Goal: Information Seeking & Learning: Understand process/instructions

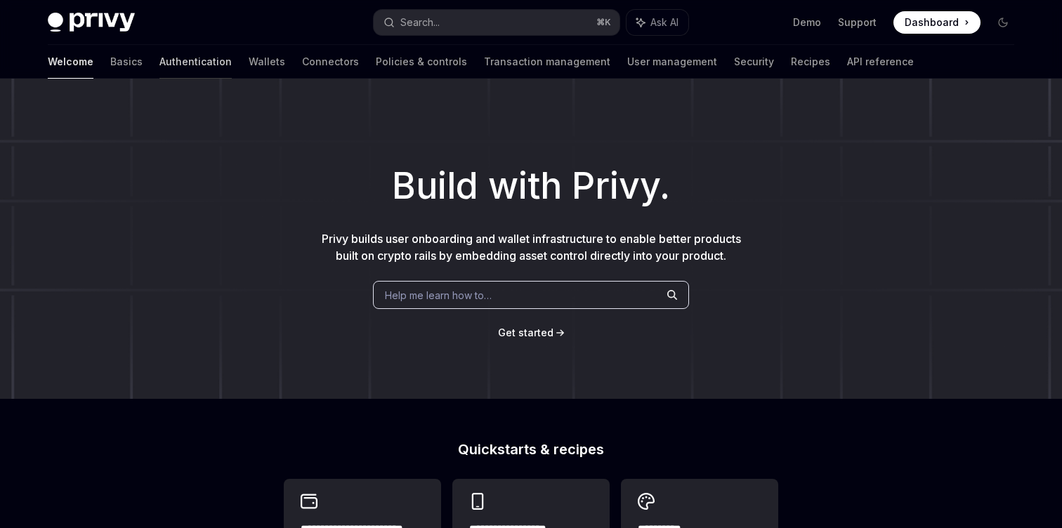
click at [159, 56] on link "Authentication" at bounding box center [195, 62] width 72 height 34
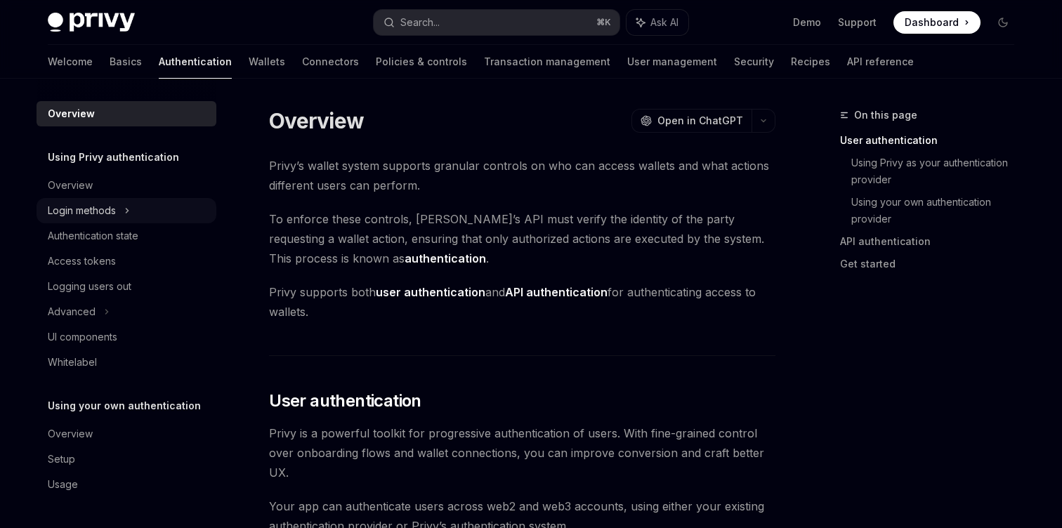
click at [107, 214] on div "Login methods" at bounding box center [82, 210] width 68 height 17
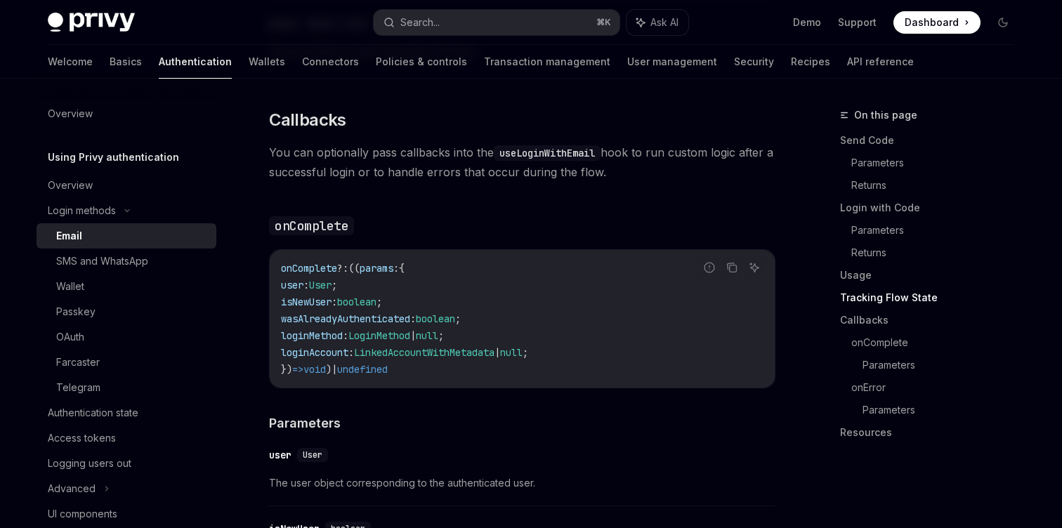
scroll to position [2012, 0]
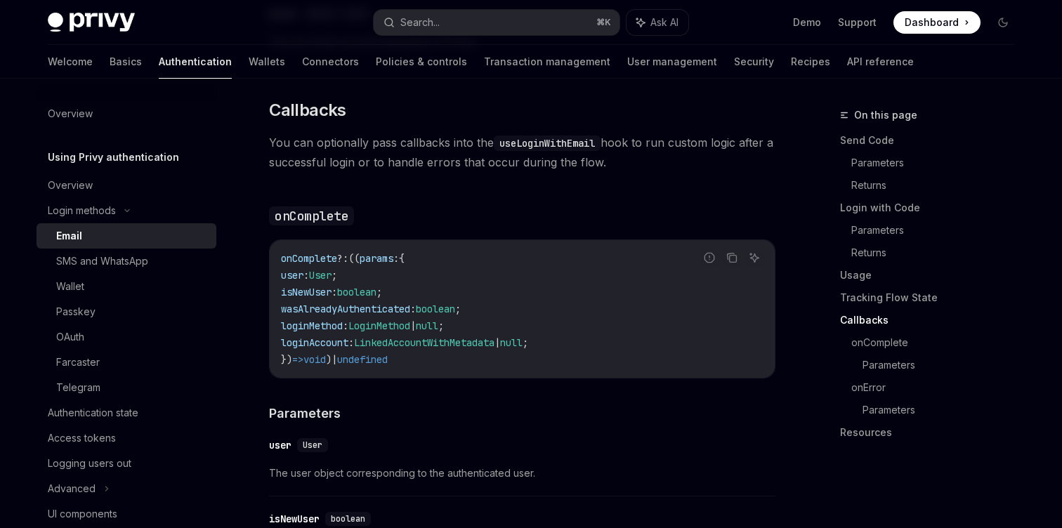
click at [380, 303] on span "wasAlreadyAuthenticated" at bounding box center [345, 309] width 129 height 13
click at [337, 337] on span "loginAccount" at bounding box center [314, 343] width 67 height 13
click at [341, 322] on span "loginMethod" at bounding box center [312, 326] width 62 height 13
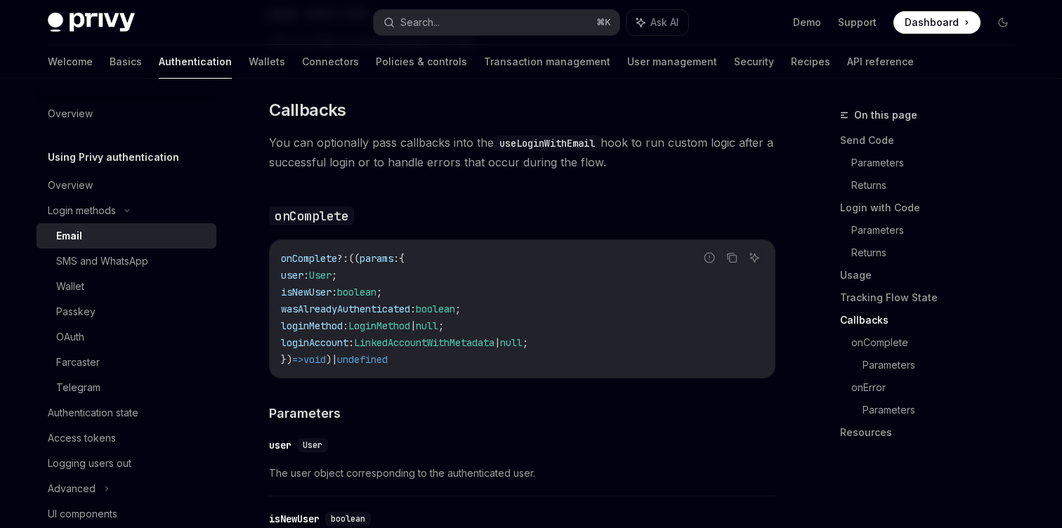
click at [315, 337] on span "loginAccount" at bounding box center [314, 343] width 67 height 13
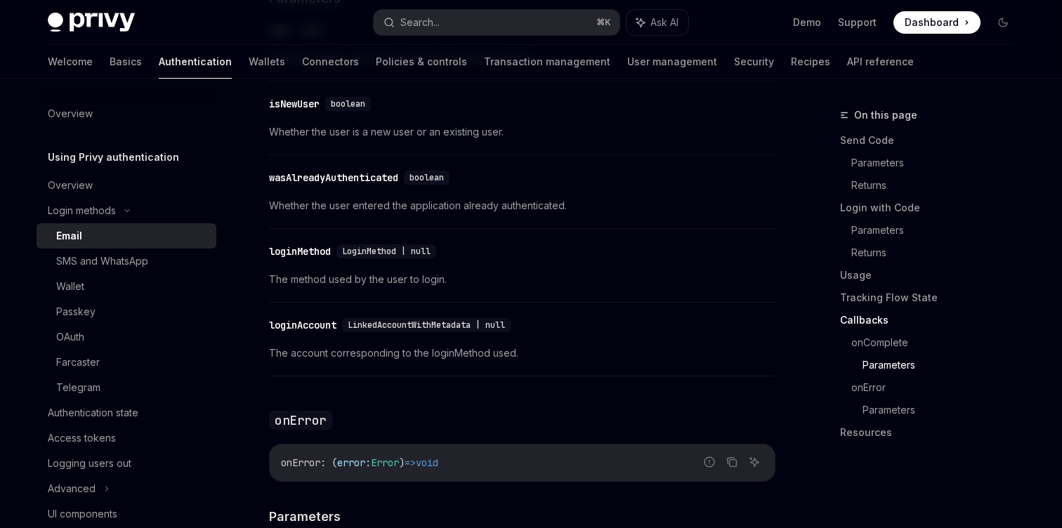
scroll to position [2450, 0]
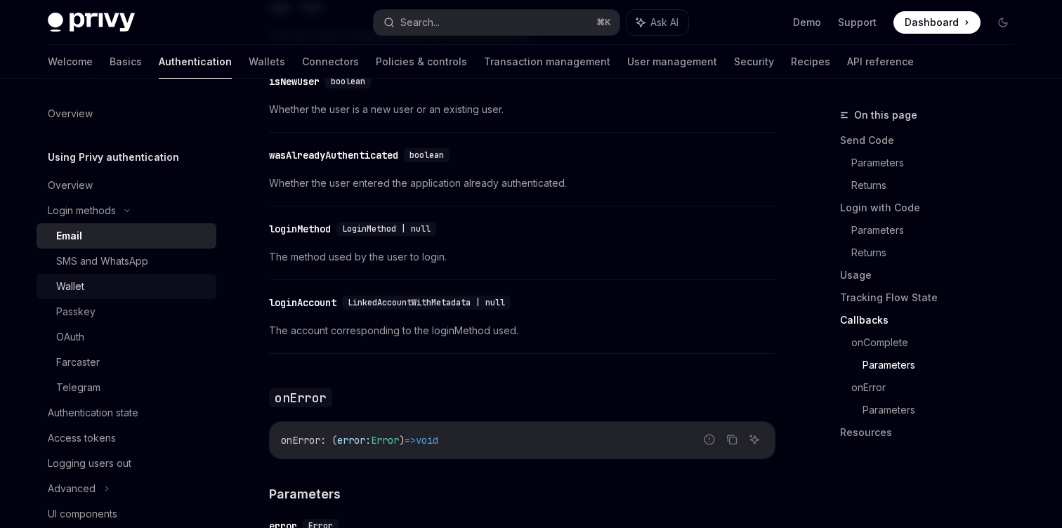
click at [118, 281] on div "Wallet" at bounding box center [132, 286] width 152 height 17
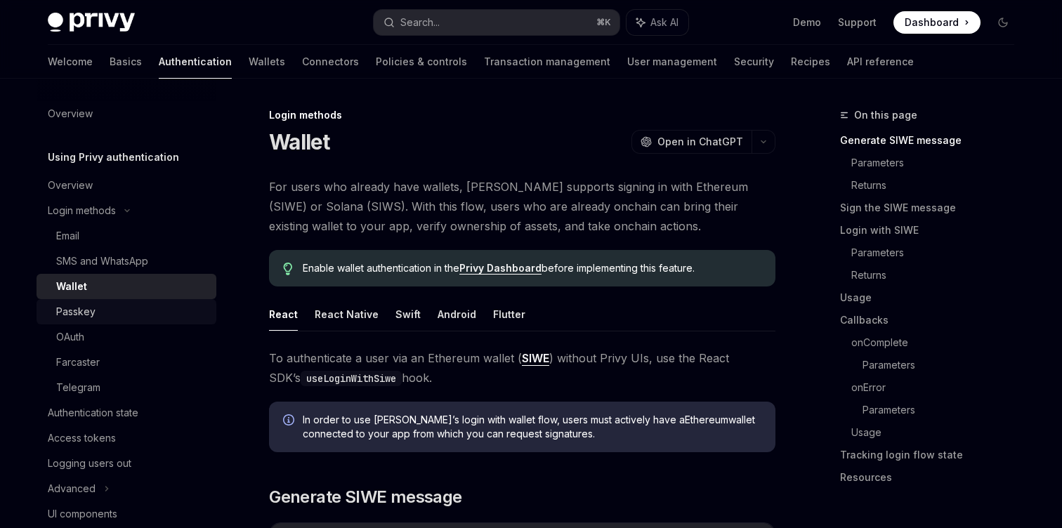
click at [116, 308] on div "Passkey" at bounding box center [132, 312] width 152 height 17
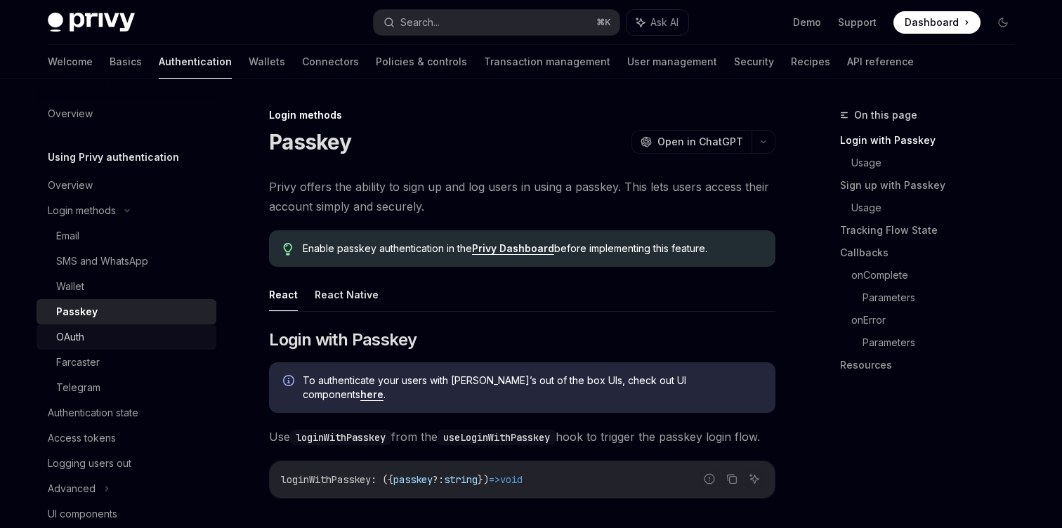
click at [113, 327] on link "OAuth" at bounding box center [127, 337] width 180 height 25
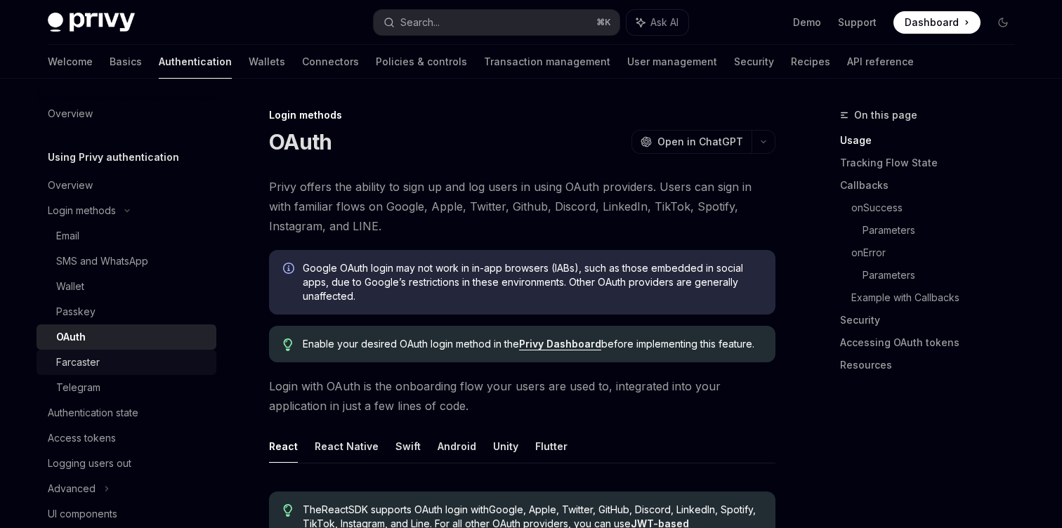
click at [115, 365] on div "Farcaster" at bounding box center [132, 362] width 152 height 17
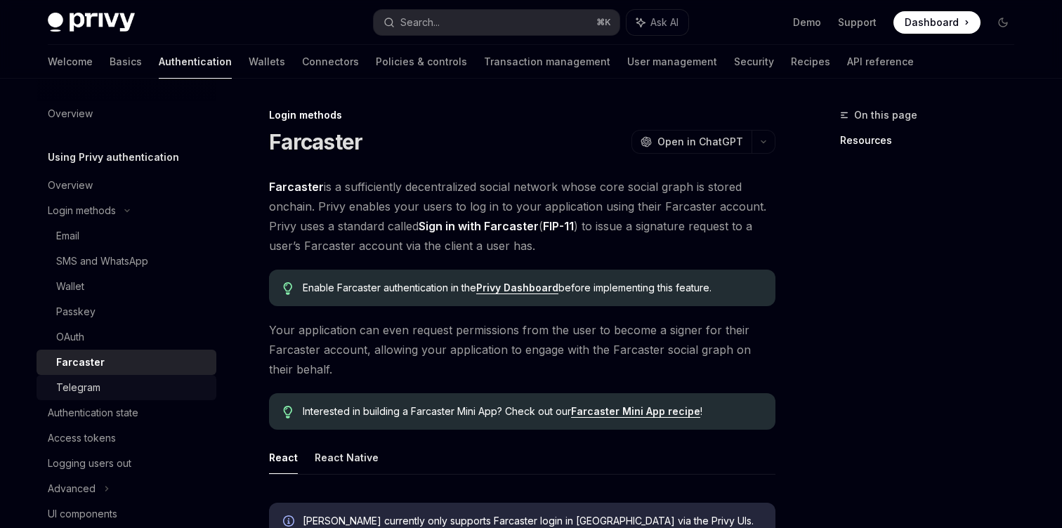
click at [115, 382] on div "Telegram" at bounding box center [132, 387] width 152 height 17
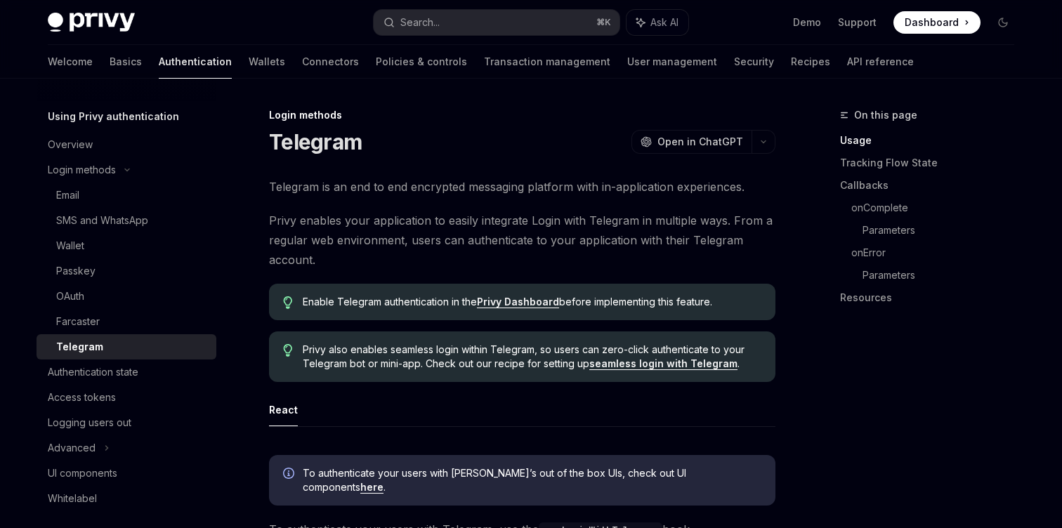
scroll to position [103, 0]
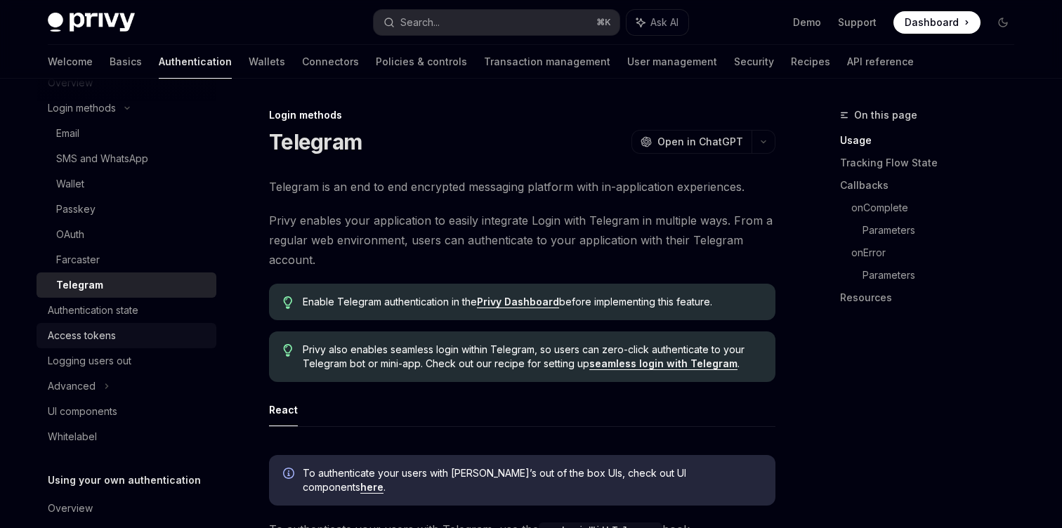
click at [115, 341] on div "Access tokens" at bounding box center [128, 335] width 160 height 17
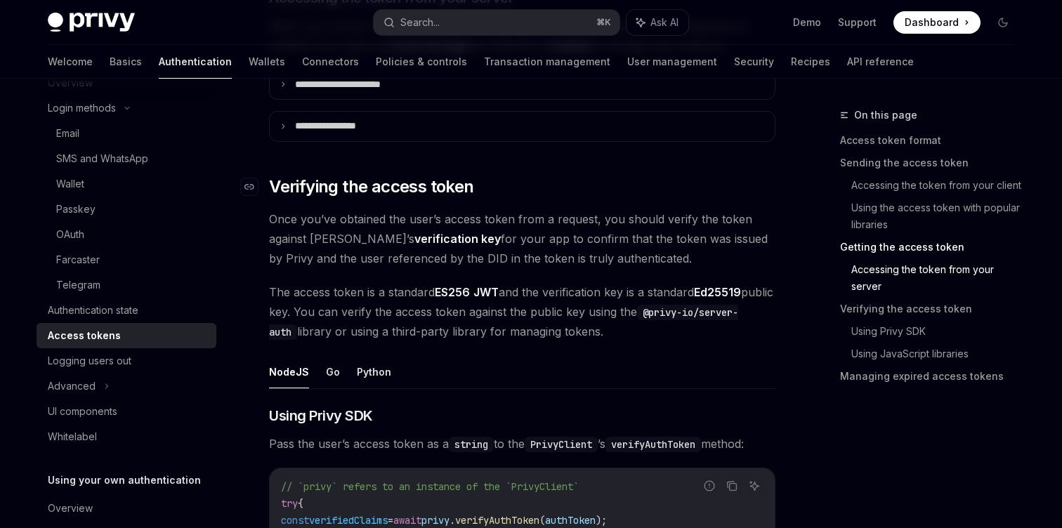
scroll to position [1984, 0]
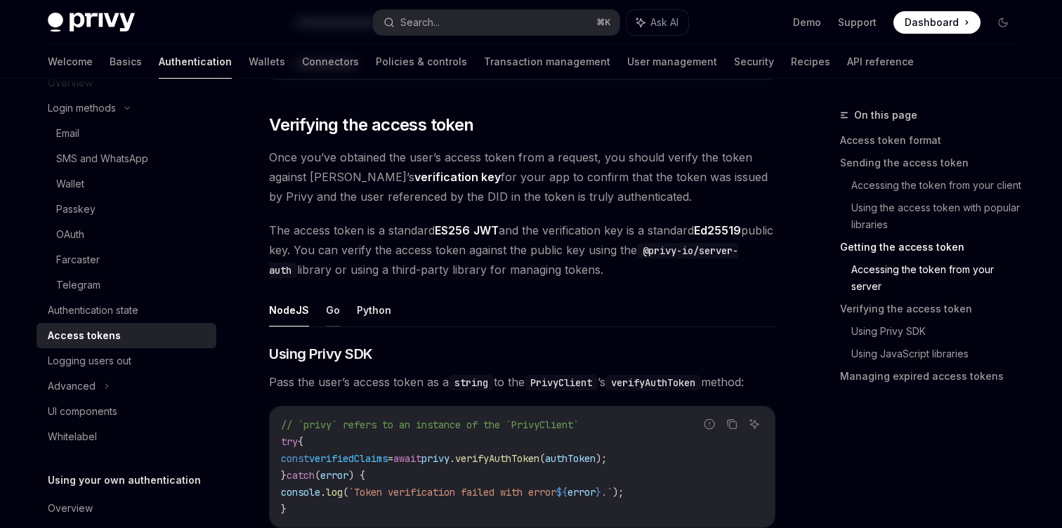
click at [331, 318] on button "Go" at bounding box center [333, 310] width 14 height 33
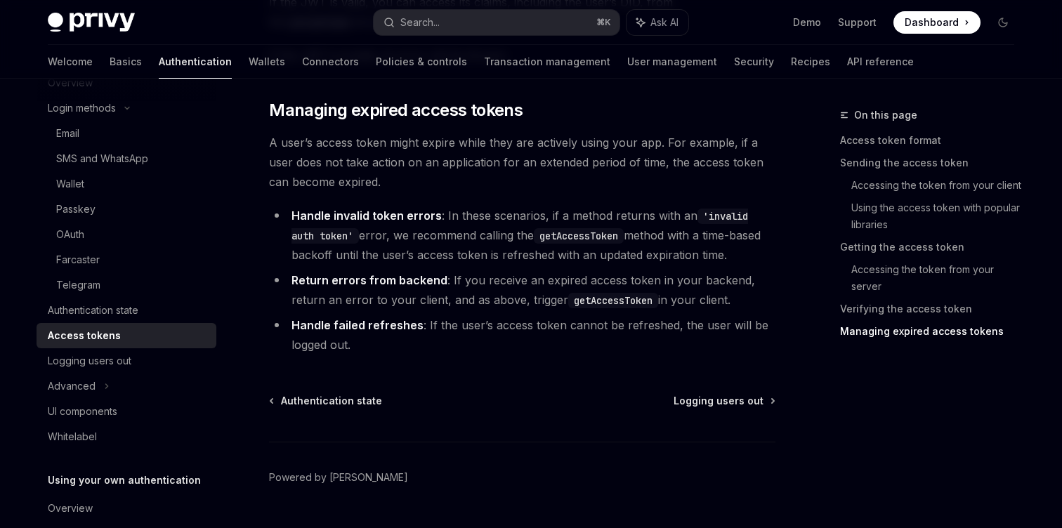
scroll to position [93, 0]
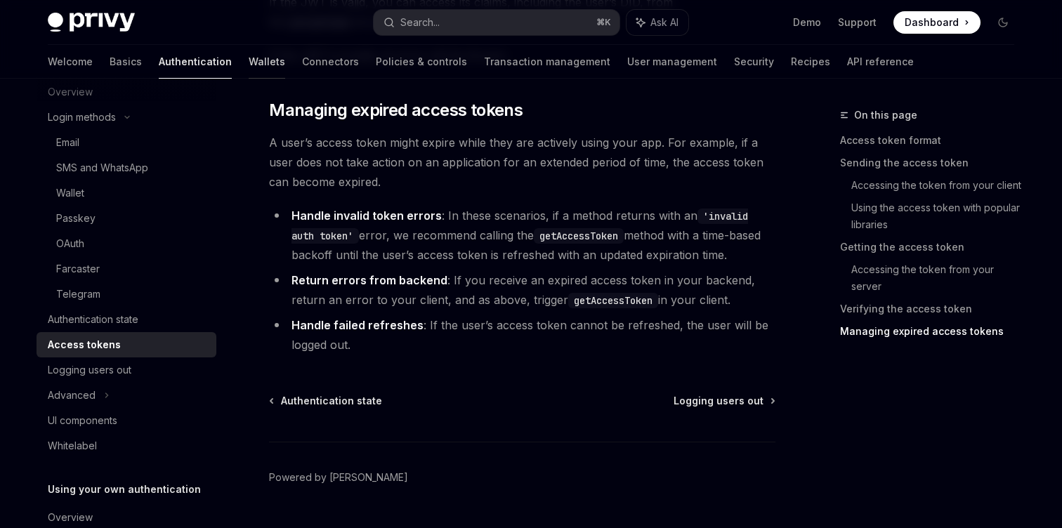
click at [249, 65] on link "Wallets" at bounding box center [267, 62] width 37 height 34
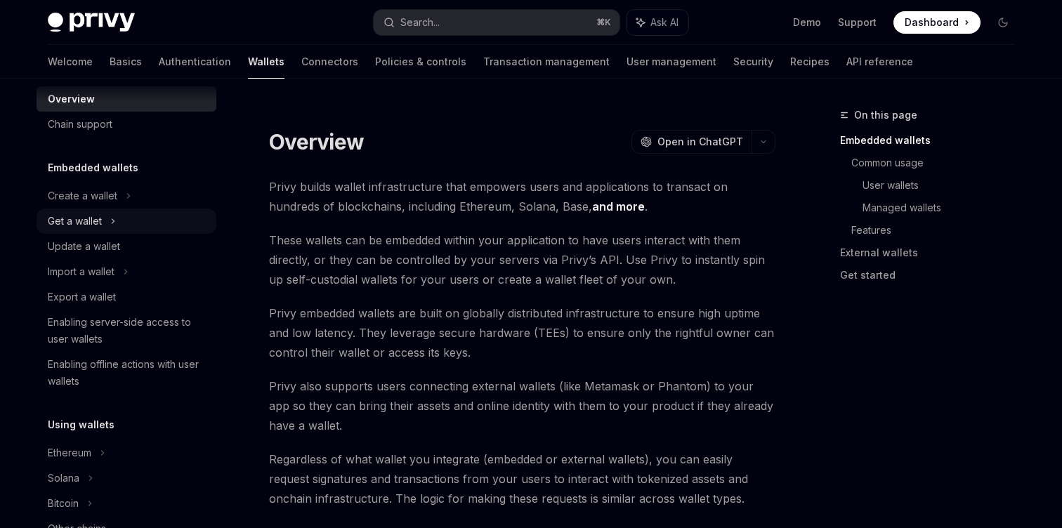
scroll to position [11, 0]
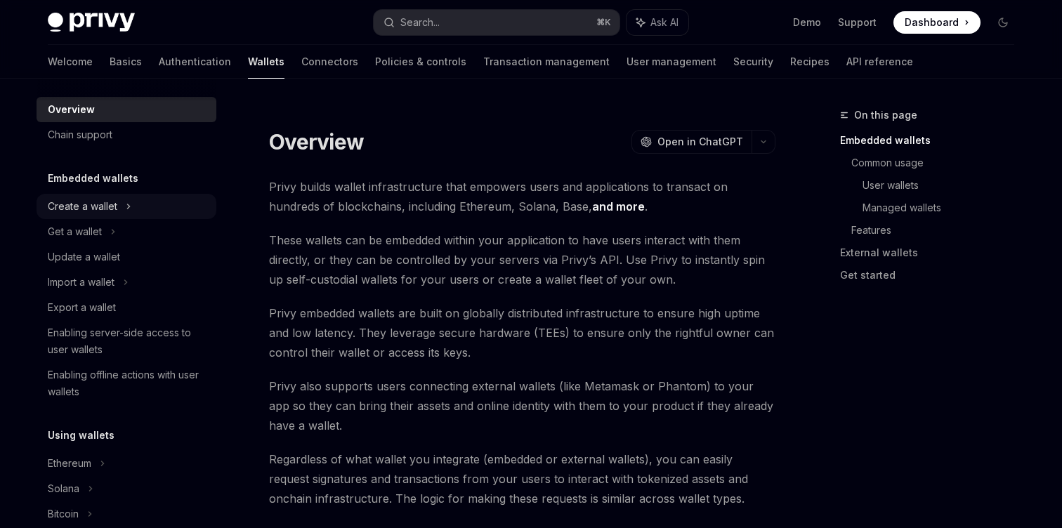
click at [117, 204] on div "Create a wallet" at bounding box center [83, 206] width 70 height 17
type textarea "*"
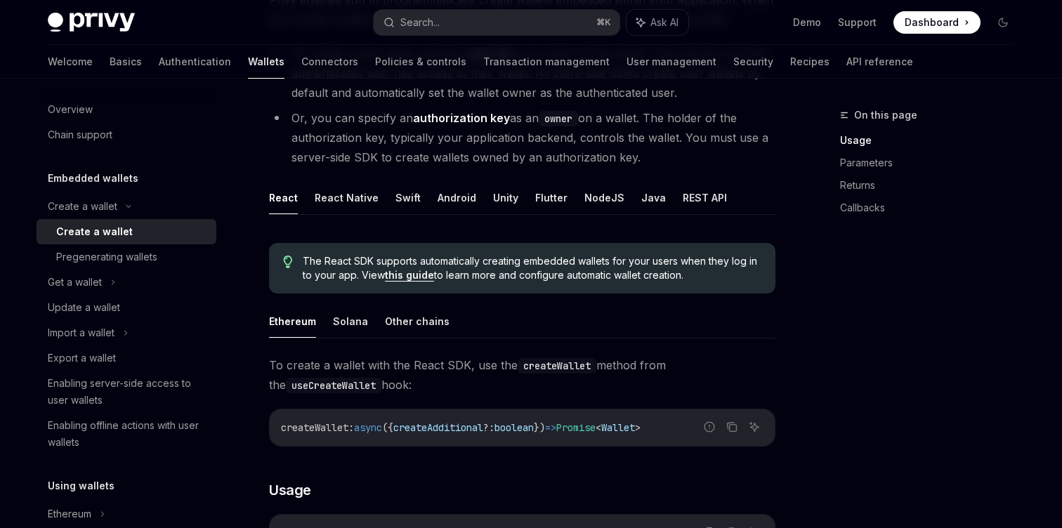
scroll to position [217, 0]
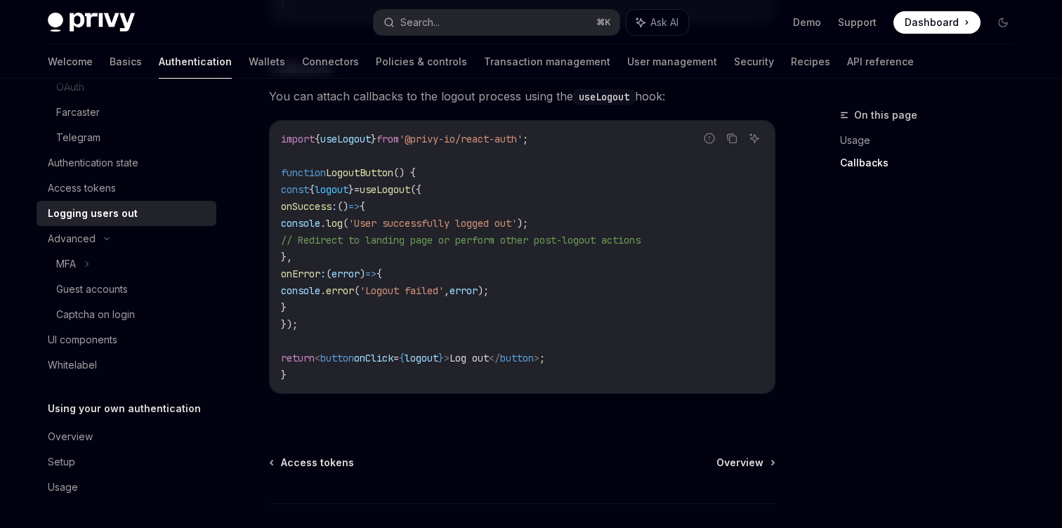
scroll to position [608, 0]
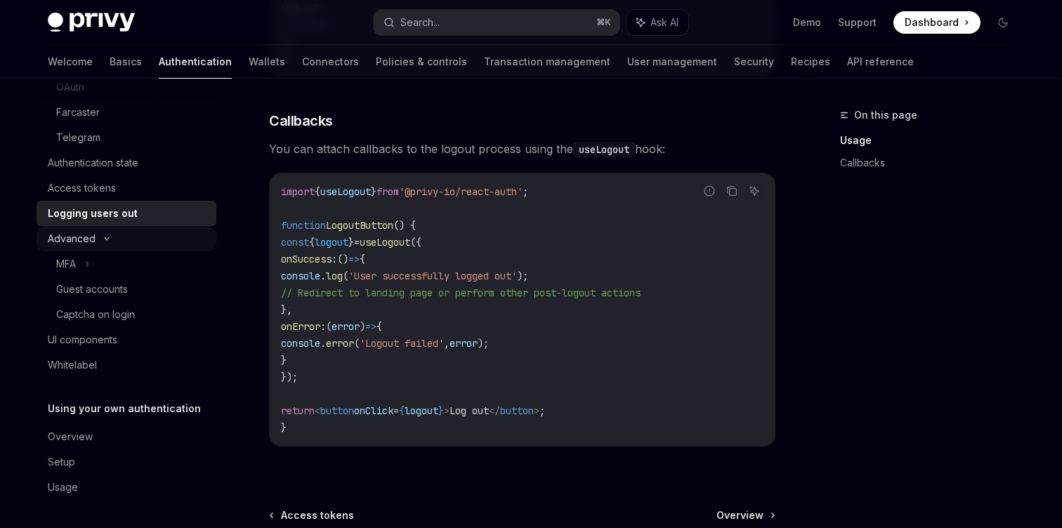
click at [121, 233] on div "Advanced" at bounding box center [127, 238] width 180 height 25
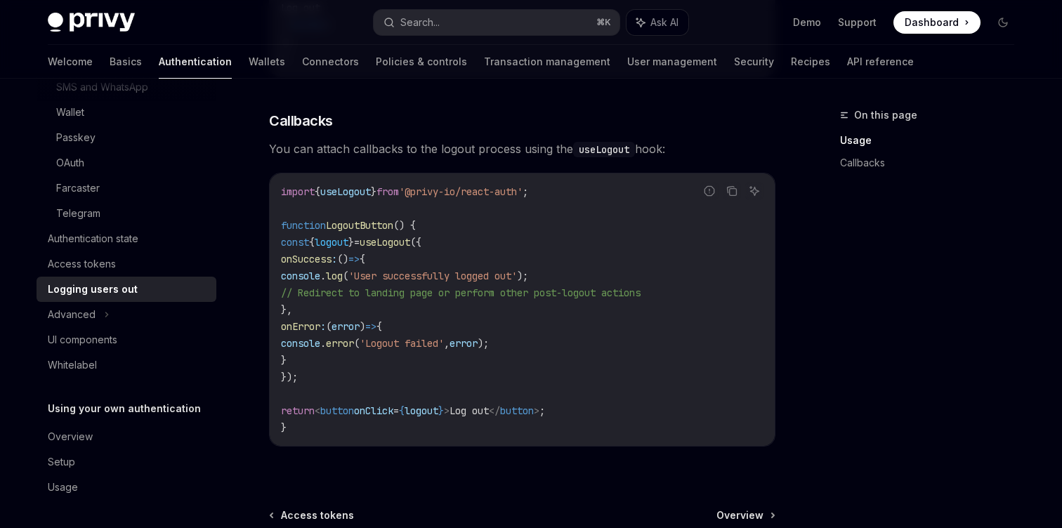
click at [125, 286] on div "Logging users out" at bounding box center [93, 289] width 90 height 17
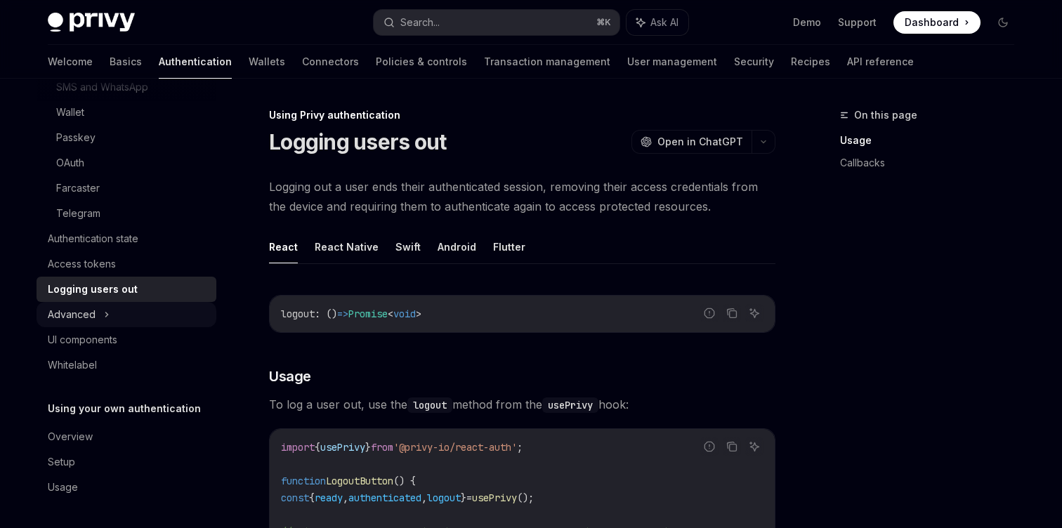
click at [99, 318] on div "Advanced" at bounding box center [127, 314] width 180 height 25
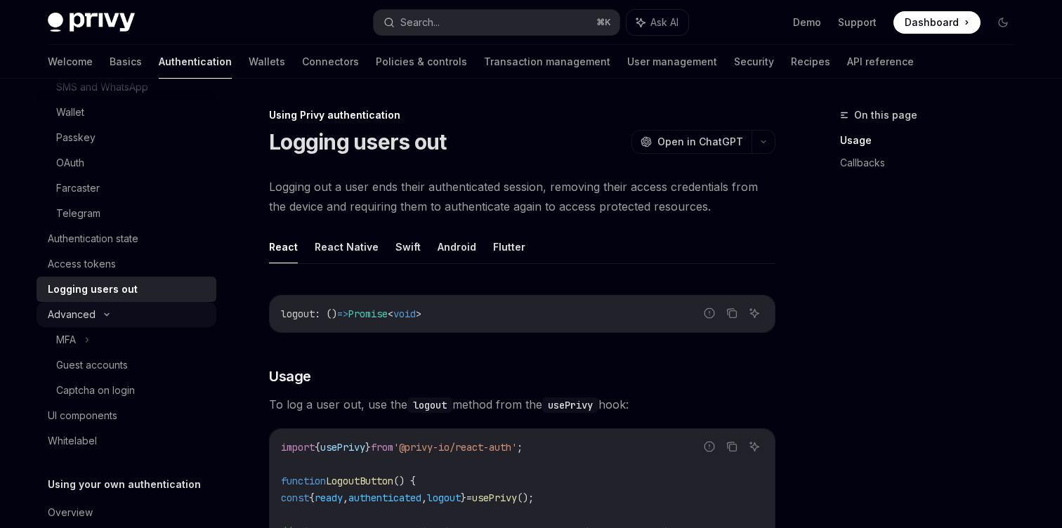
click at [111, 309] on div "Advanced" at bounding box center [127, 314] width 180 height 25
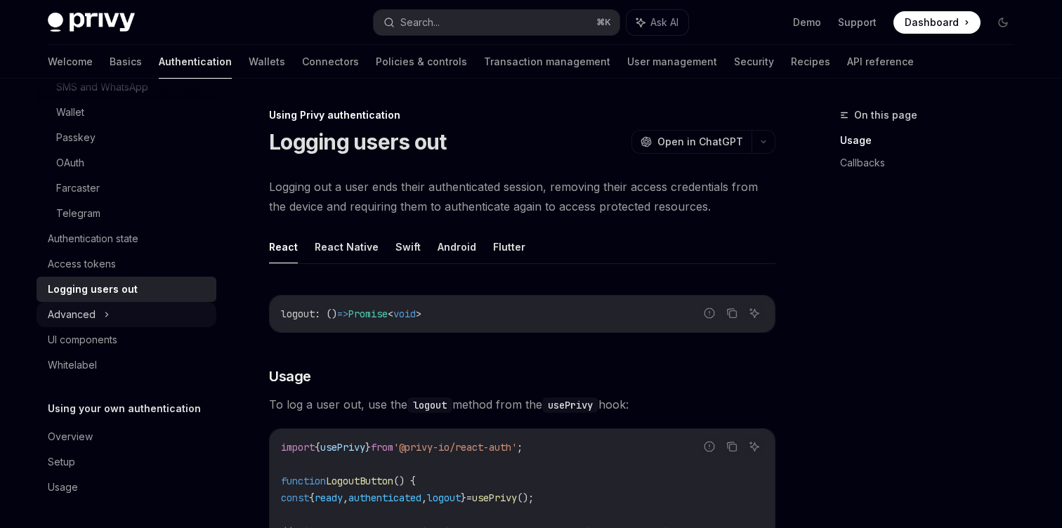
click at [111, 309] on div "Advanced" at bounding box center [127, 314] width 180 height 25
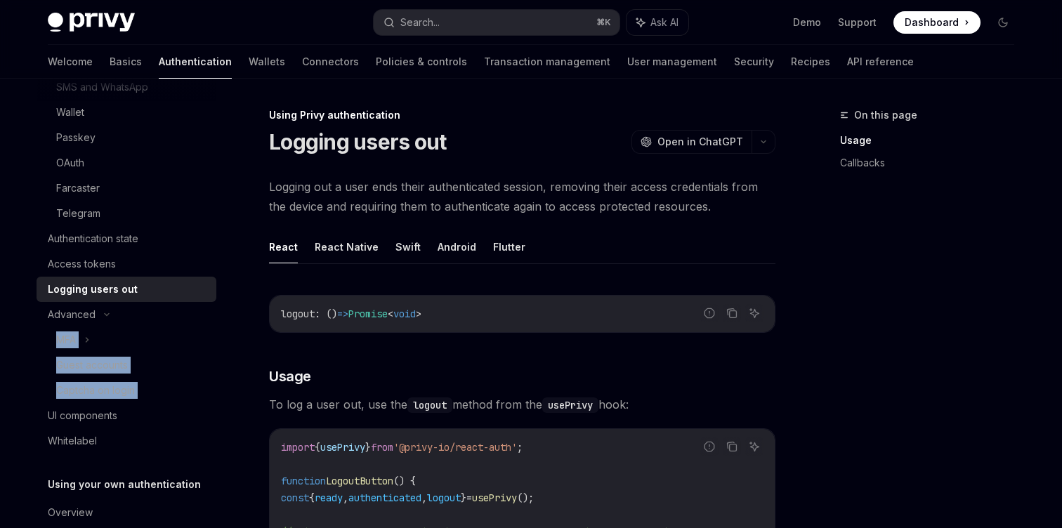
click at [179, 295] on div "Logging users out" at bounding box center [128, 289] width 160 height 17
click at [112, 285] on div "Logging users out" at bounding box center [93, 289] width 90 height 17
click at [110, 271] on div "Access tokens" at bounding box center [82, 264] width 68 height 17
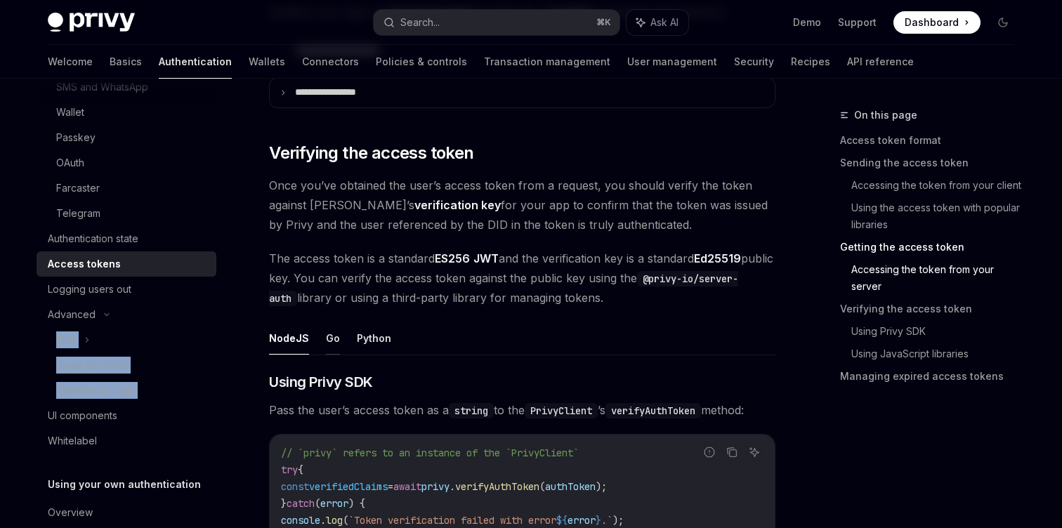
click at [332, 340] on button "Go" at bounding box center [333, 338] width 14 height 33
type textarea "*"
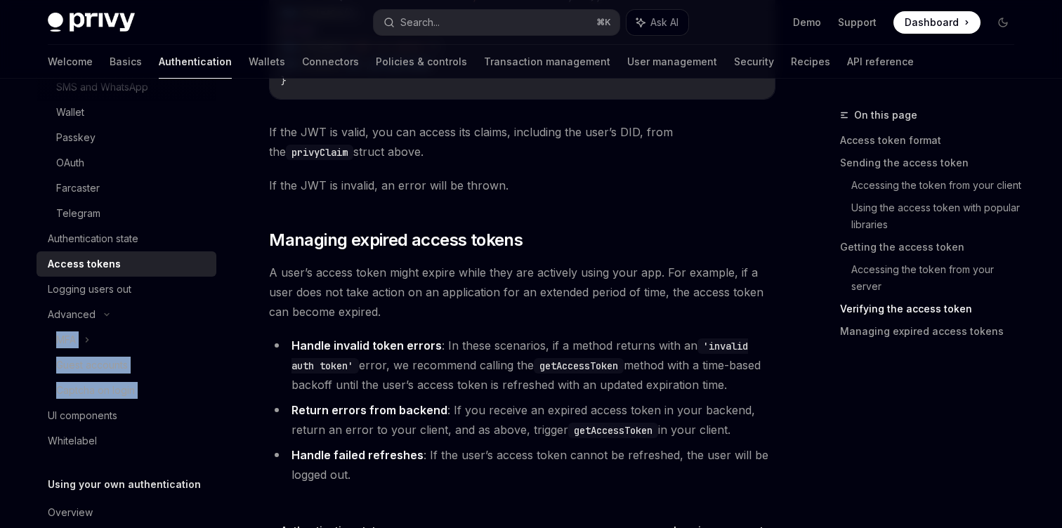
scroll to position [3580, 0]
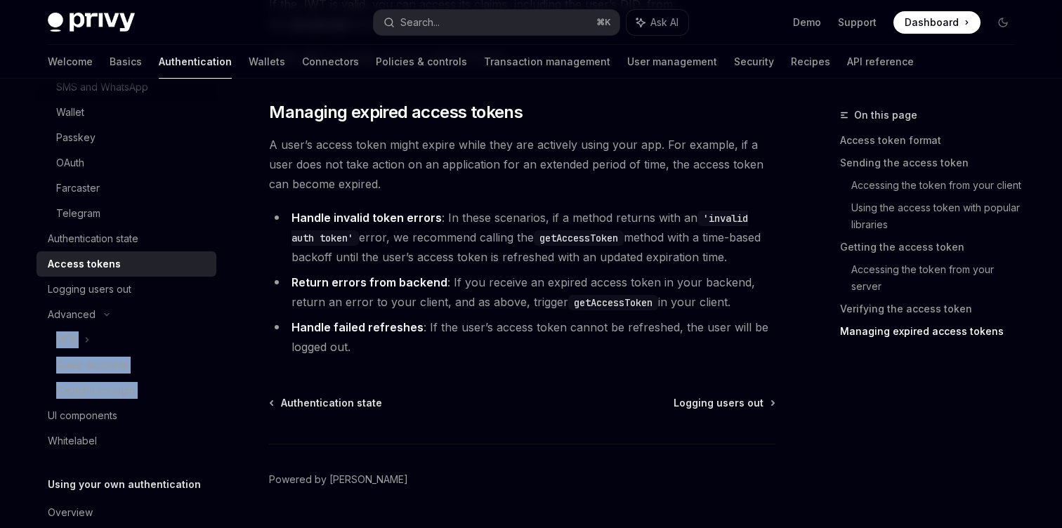
click at [572, 429] on div "Authentication state Logging users out Powered by Mintlify" at bounding box center [522, 480] width 507 height 169
